Goal: Task Accomplishment & Management: Manage account settings

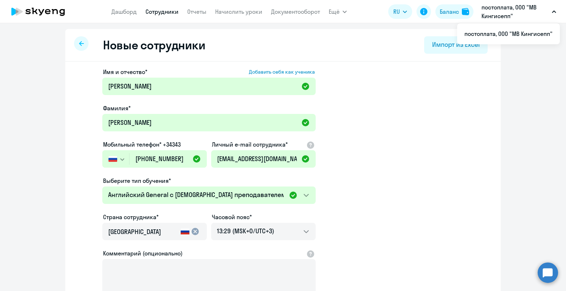
select select "english_adult_not_native_speaker"
select select "3"
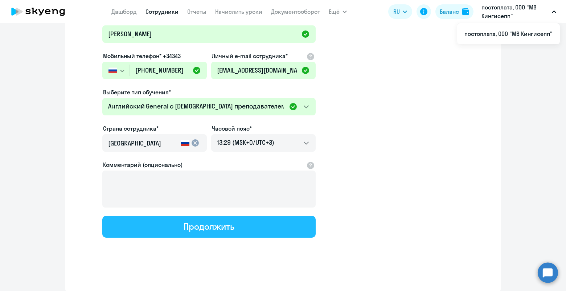
click at [200, 225] on div "Продолжить" at bounding box center [209, 227] width 50 height 12
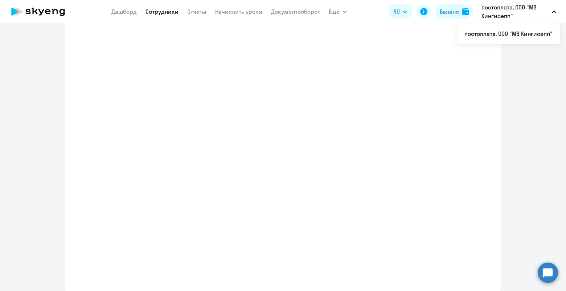
select select "english_adult_not_native_speaker"
select select "3"
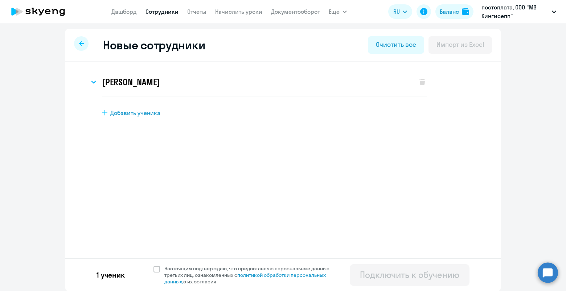
scroll to position [0, 0]
click at [155, 270] on span at bounding box center [156, 269] width 7 height 7
click at [153, 265] on input "Настоящим подтверждаю, что предоставляю персональные данные третьих лиц, ознако…" at bounding box center [153, 265] width 0 height 0
checkbox input "true"
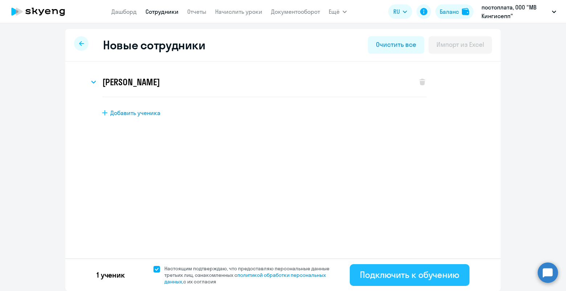
click at [421, 274] on div "Подключить к обучению" at bounding box center [409, 275] width 99 height 12
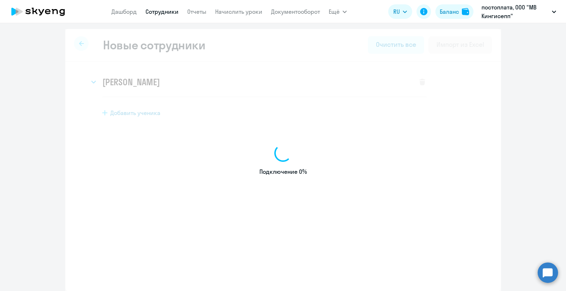
select select "english_adult_not_native_speaker"
select select "3"
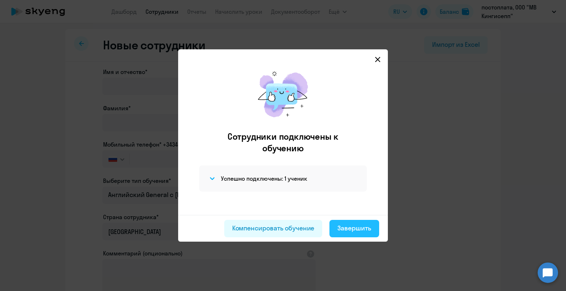
click at [361, 230] on div "Завершить" at bounding box center [354, 228] width 34 height 9
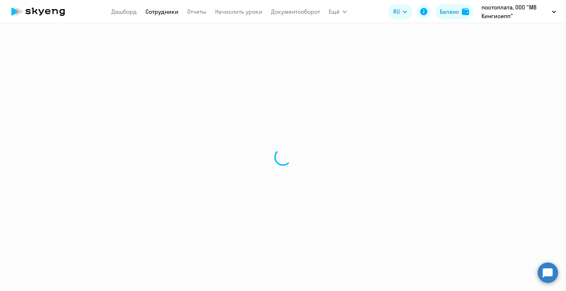
select select "30"
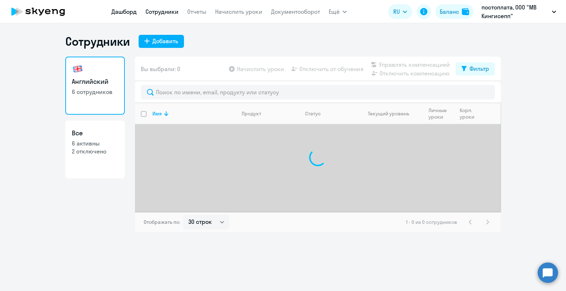
click at [124, 10] on link "Дашборд" at bounding box center [123, 11] width 25 height 7
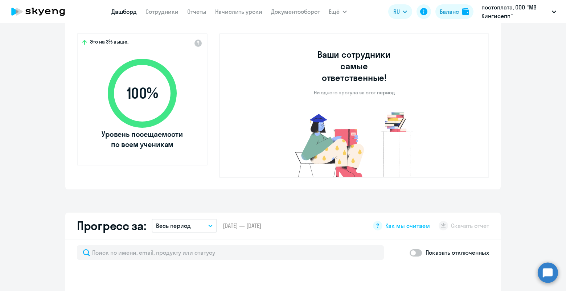
scroll to position [423, 0]
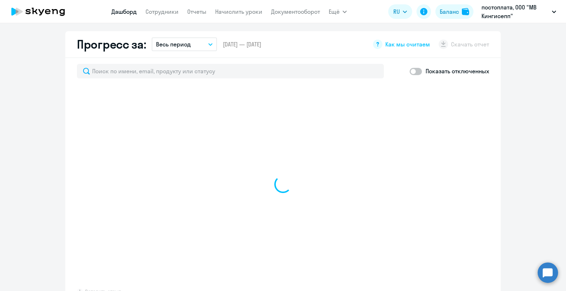
select select "30"
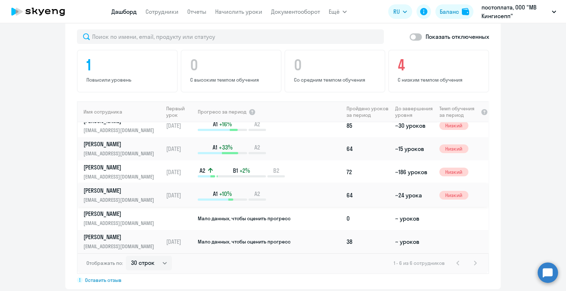
scroll to position [0, 0]
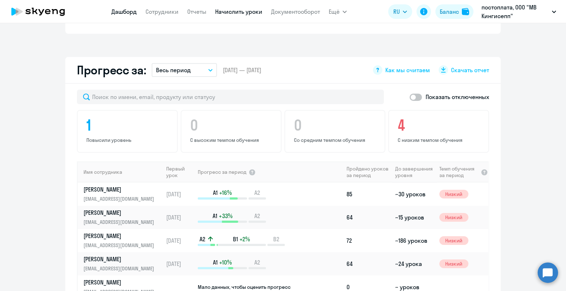
click at [239, 12] on link "Начислить уроки" at bounding box center [238, 11] width 47 height 7
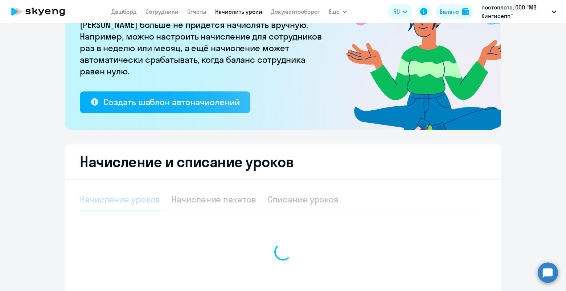
select select "10"
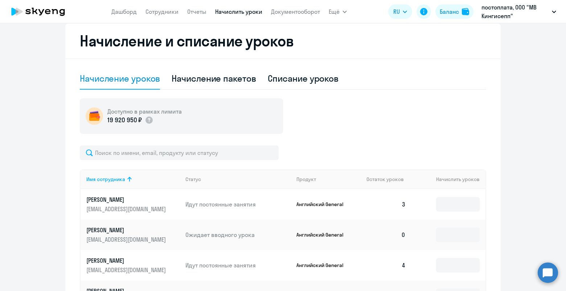
scroll to position [315, 0]
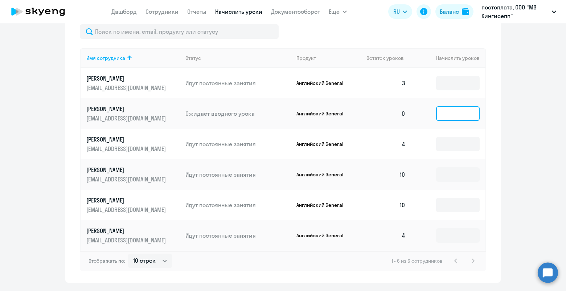
click at [451, 113] on input at bounding box center [458, 113] width 44 height 15
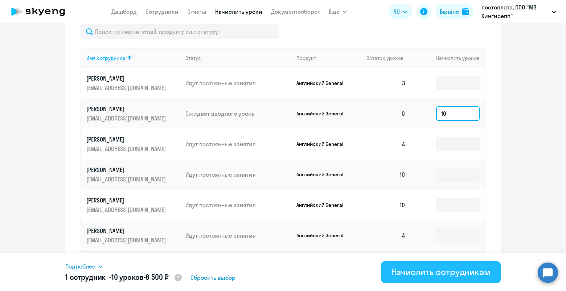
type input "10"
click at [428, 272] on div "Начислить сотрудникам" at bounding box center [440, 272] width 99 height 12
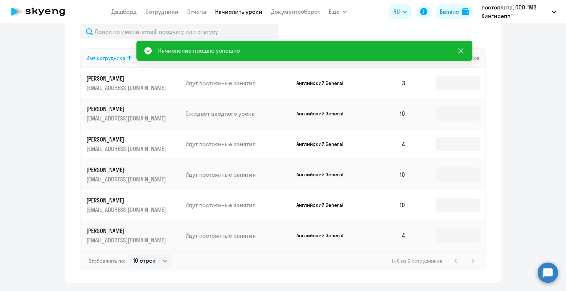
click at [465, 52] on icon at bounding box center [460, 50] width 9 height 9
